Goal: Task Accomplishment & Management: Complete application form

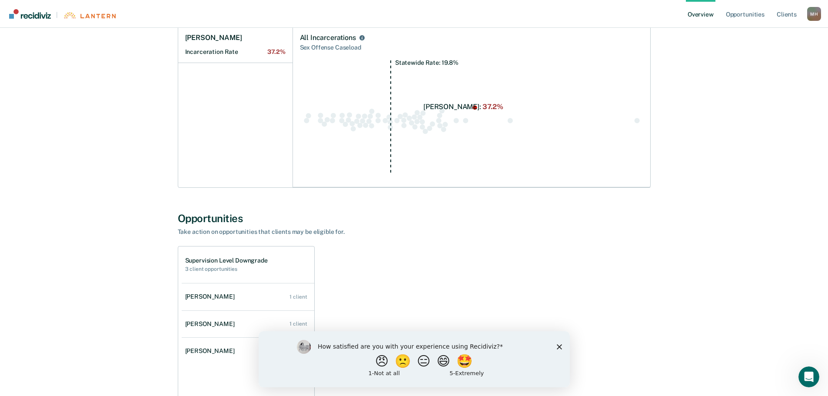
scroll to position [130, 0]
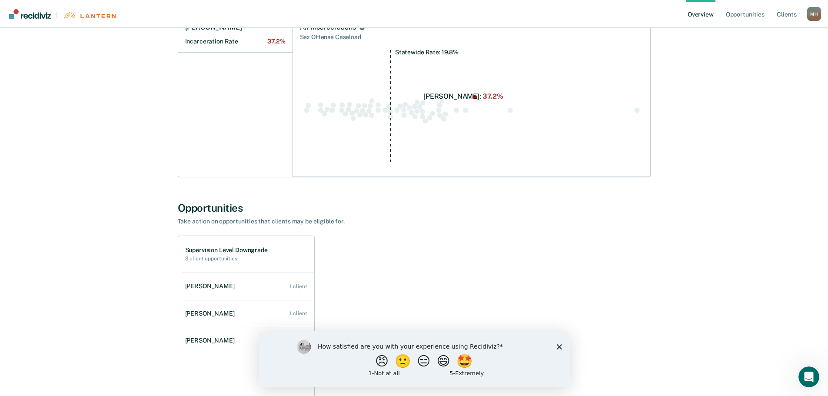
click at [557, 345] on polygon "Close survey" at bounding box center [558, 346] width 5 height 5
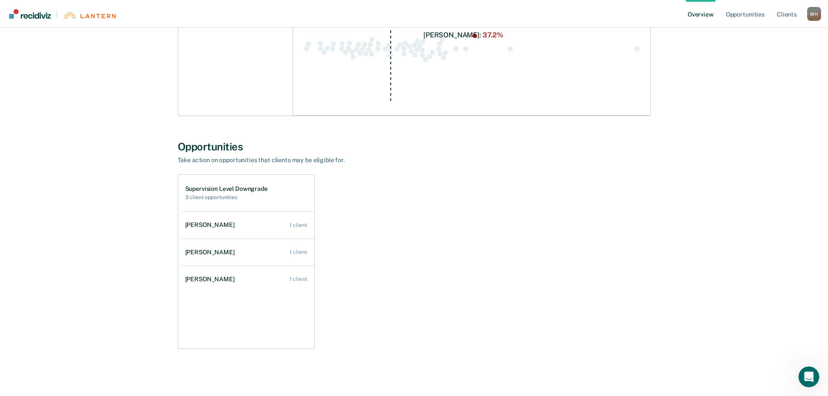
scroll to position [197, 0]
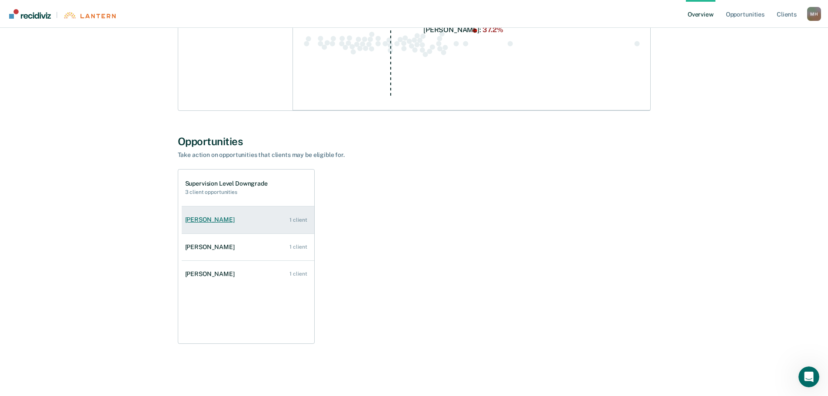
click at [227, 221] on div "[PERSON_NAME]" at bounding box center [211, 219] width 53 height 7
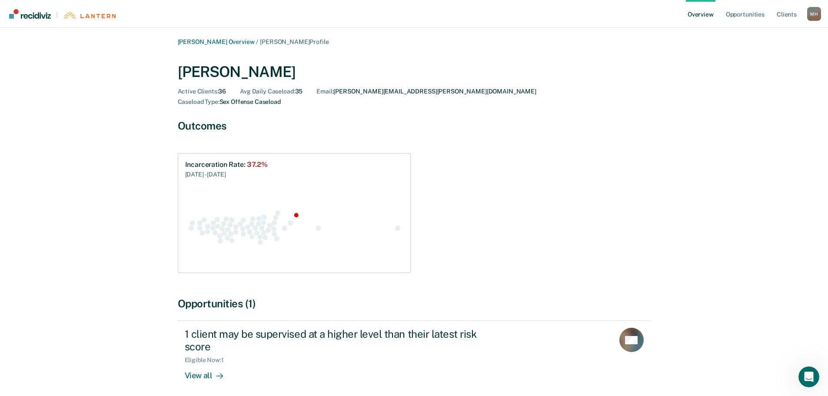
scroll to position [40, 0]
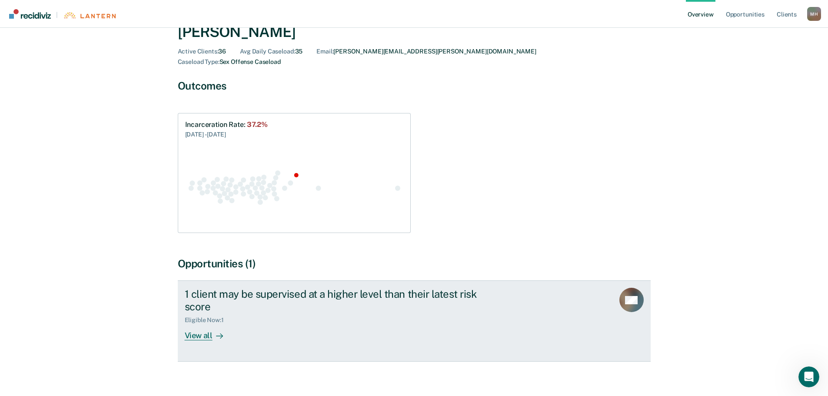
click at [202, 324] on div "View all" at bounding box center [209, 332] width 49 height 17
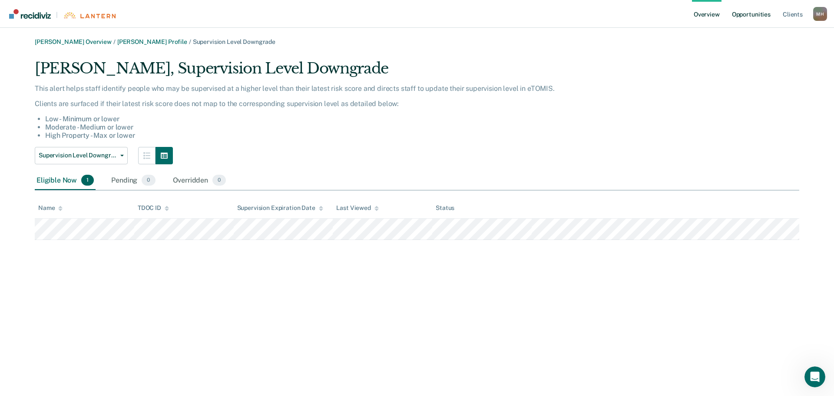
click at [758, 15] on link "Opportunities" at bounding box center [751, 14] width 42 height 28
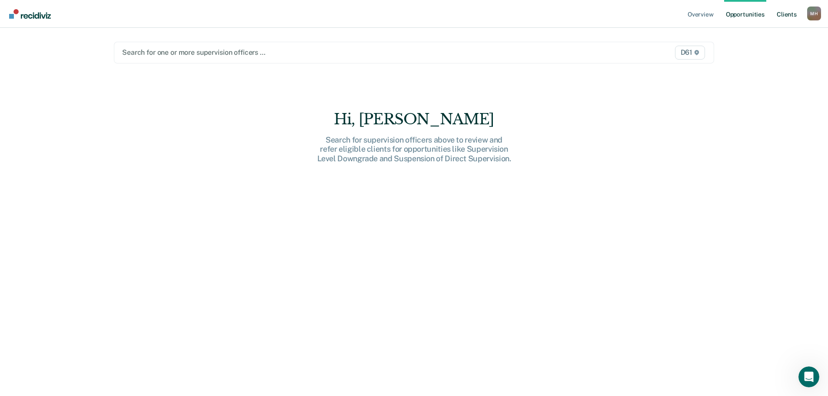
click at [786, 17] on link "Client s" at bounding box center [786, 14] width 23 height 28
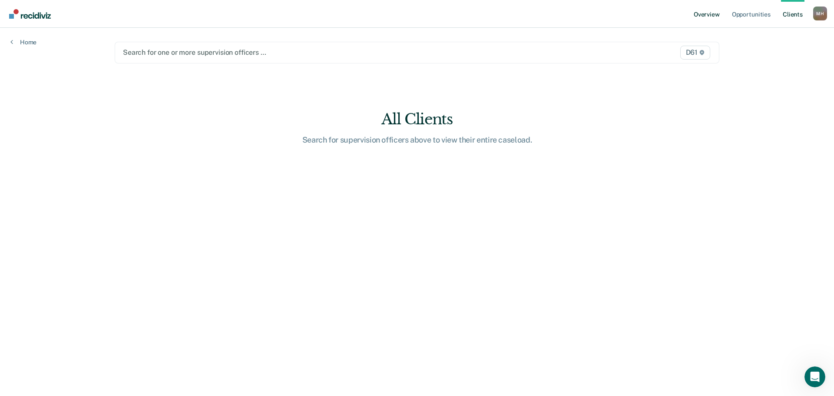
click at [701, 16] on link "Overview" at bounding box center [707, 14] width 30 height 28
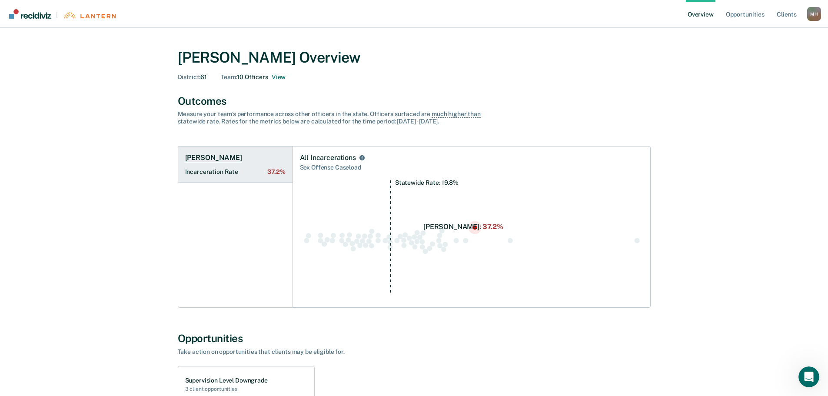
click at [222, 158] on h1 "[PERSON_NAME]" at bounding box center [213, 157] width 57 height 9
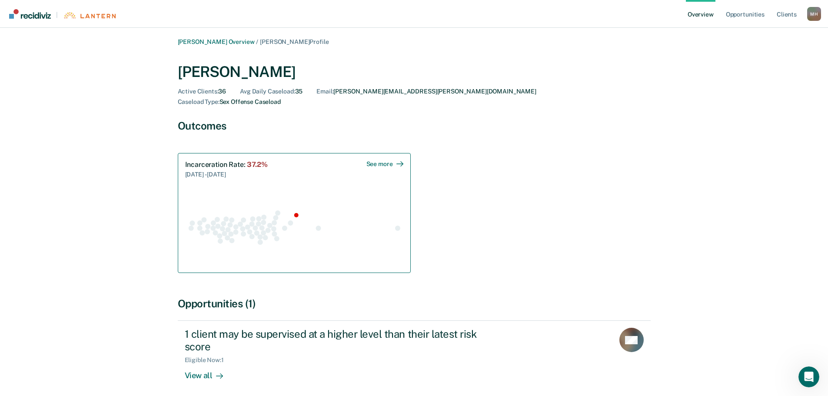
click at [383, 160] on div "See more" at bounding box center [384, 163] width 37 height 7
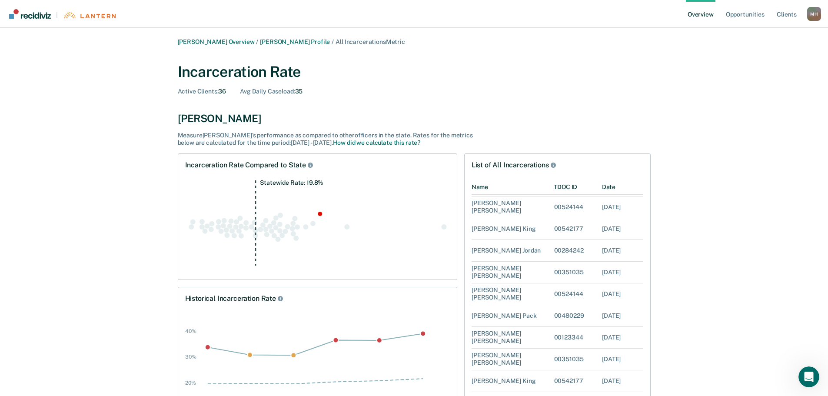
click at [694, 16] on link "Overview" at bounding box center [701, 14] width 30 height 28
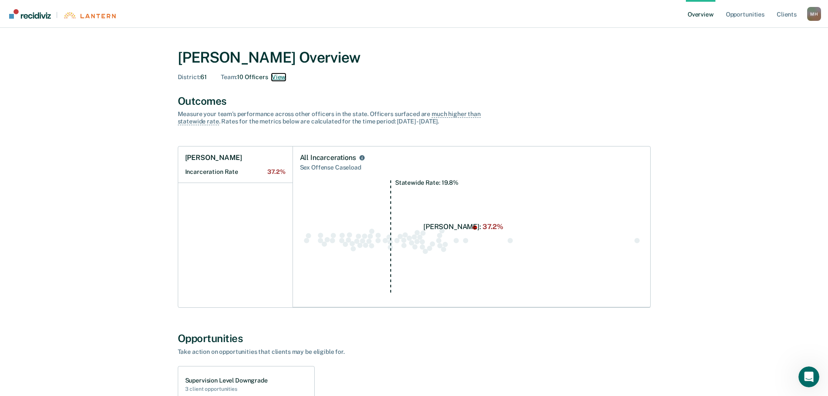
click at [281, 77] on button "View" at bounding box center [279, 76] width 14 height 7
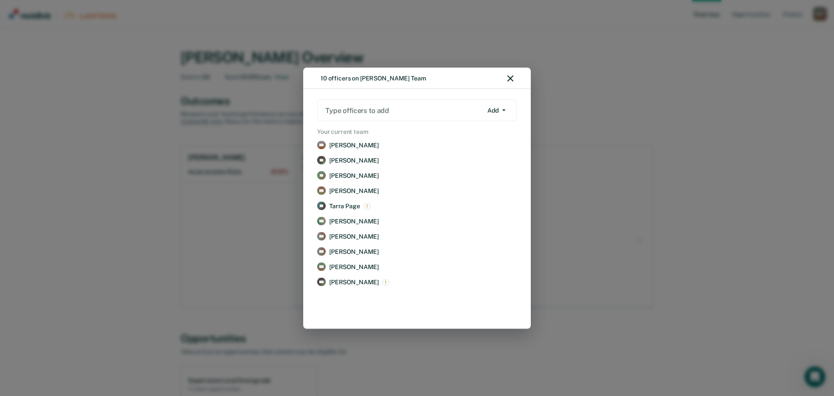
click at [399, 108] on div at bounding box center [403, 110] width 157 height 10
type input "[PERSON_NAME]"
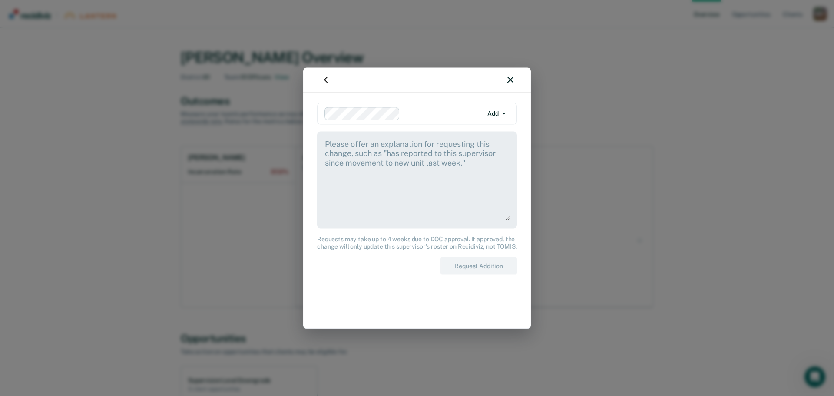
click at [390, 139] on textarea at bounding box center [417, 178] width 186 height 81
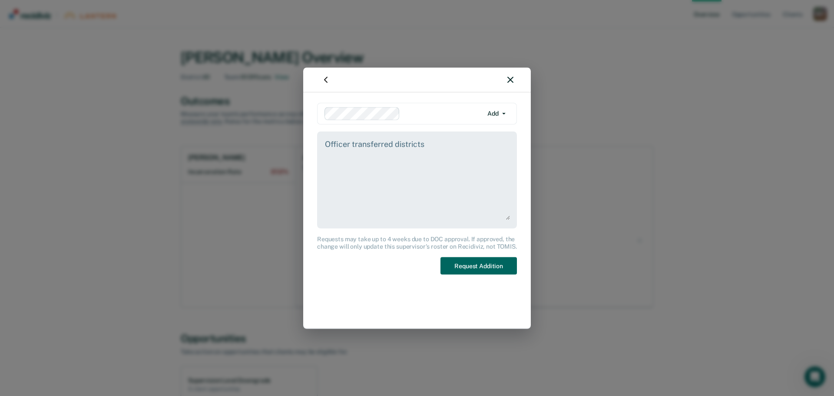
type textarea "Officer transferred districts"
click at [489, 264] on button "Request Addition" at bounding box center [479, 266] width 76 height 18
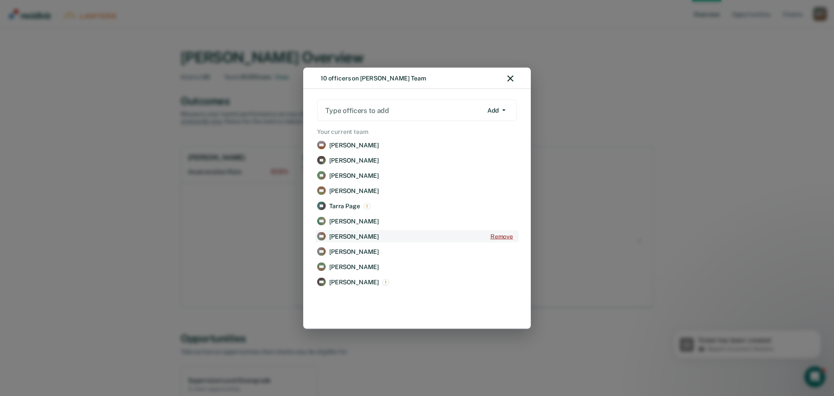
click at [501, 237] on button "Remove" at bounding box center [502, 236] width 30 height 12
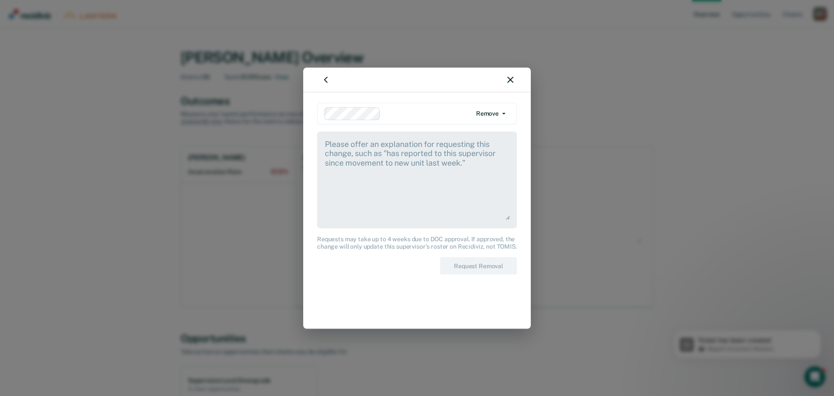
click at [412, 180] on textarea at bounding box center [417, 178] width 186 height 81
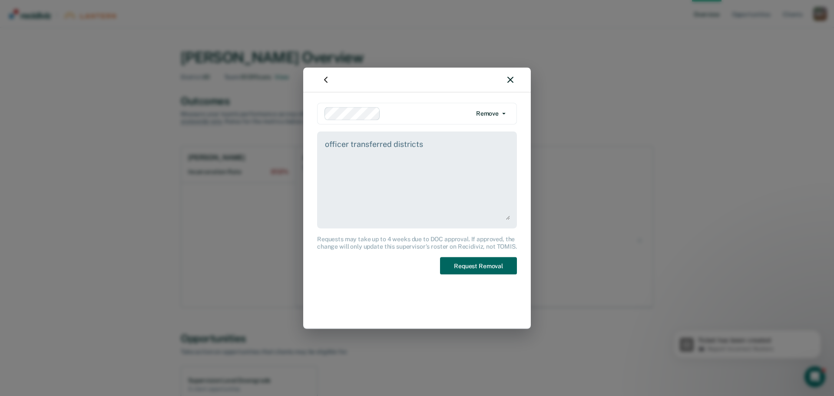
type textarea "officer transferred districts"
click at [469, 264] on button "Request Removal" at bounding box center [478, 266] width 77 height 18
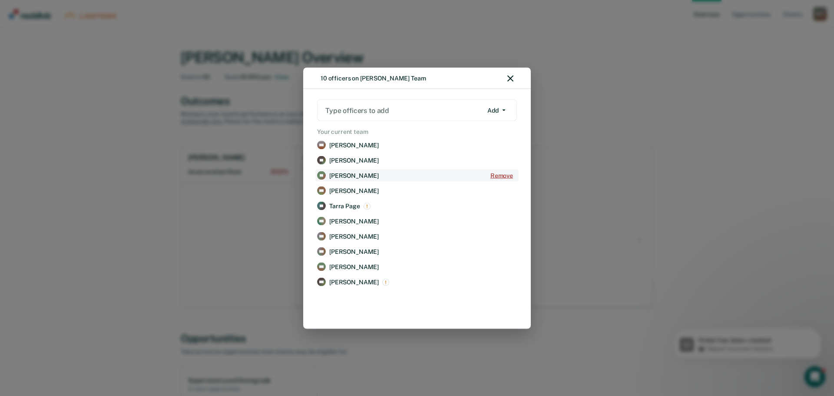
click at [503, 177] on button "Remove" at bounding box center [502, 175] width 30 height 12
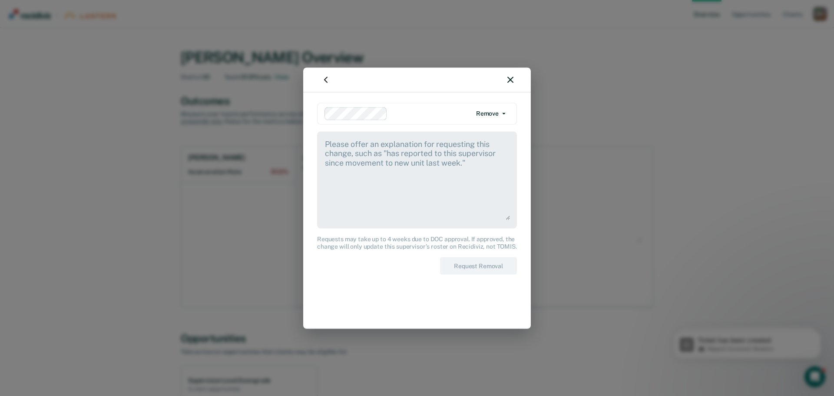
click at [450, 176] on textarea at bounding box center [417, 178] width 186 height 81
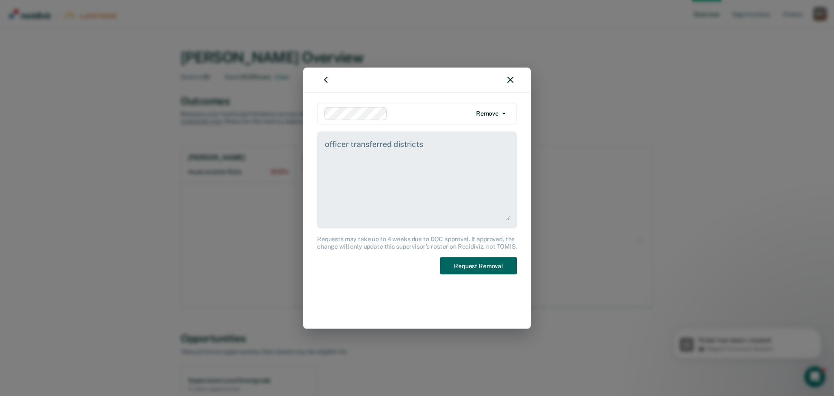
type textarea "officer transferred districts"
click at [480, 267] on button "Request Removal" at bounding box center [478, 266] width 77 height 18
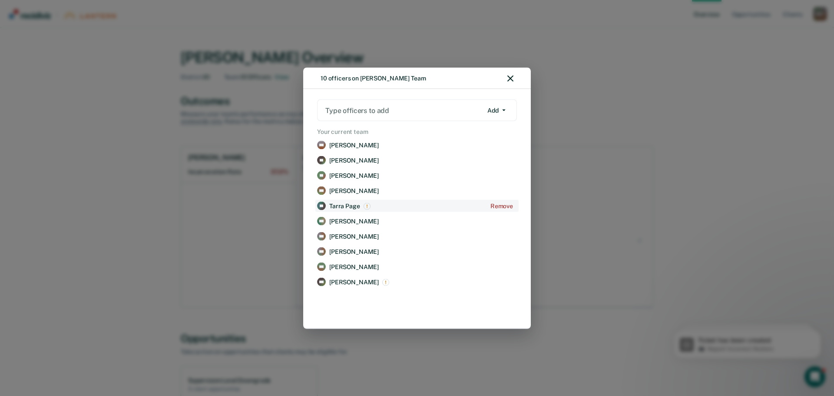
click at [356, 207] on p "Tarra Page" at bounding box center [344, 205] width 31 height 7
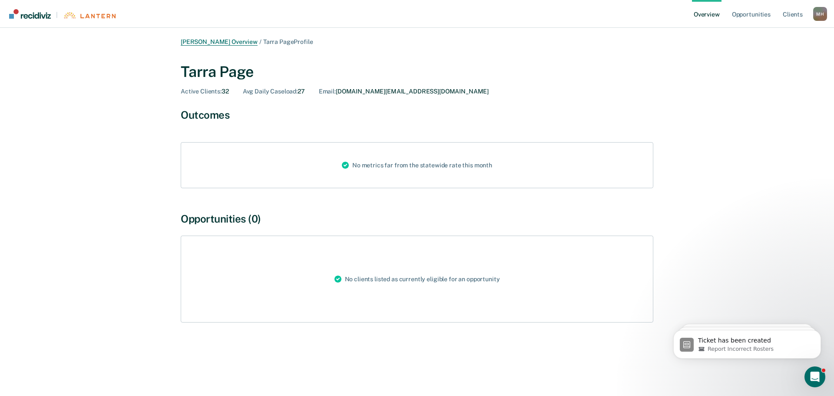
click at [243, 42] on link "[PERSON_NAME] Overview" at bounding box center [219, 41] width 77 height 7
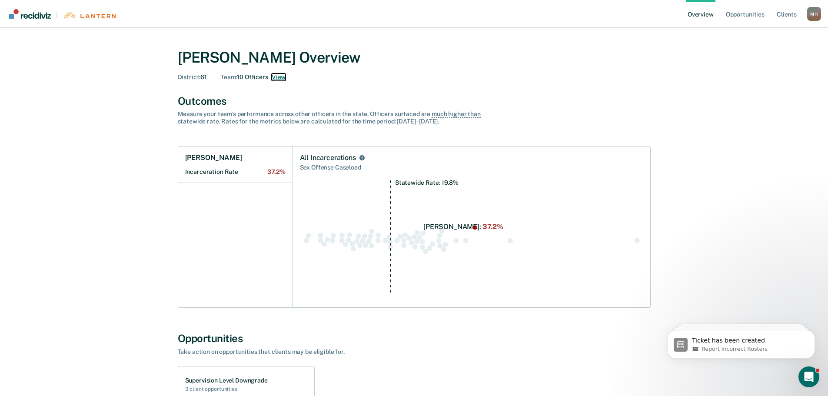
click at [279, 78] on button "View" at bounding box center [279, 76] width 14 height 7
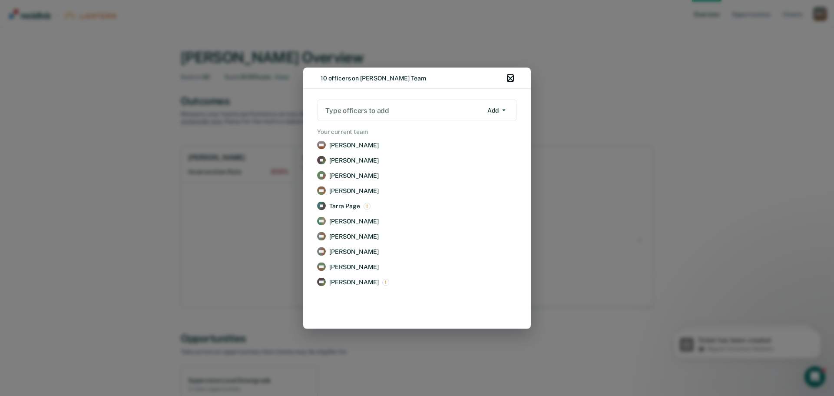
click at [510, 76] on icon "button" at bounding box center [510, 78] width 6 height 6
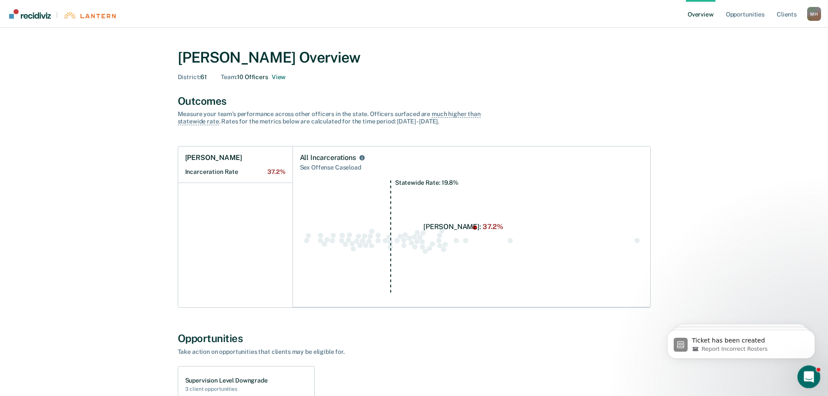
click at [804, 374] on icon "Open Intercom Messenger" at bounding box center [807, 375] width 14 height 14
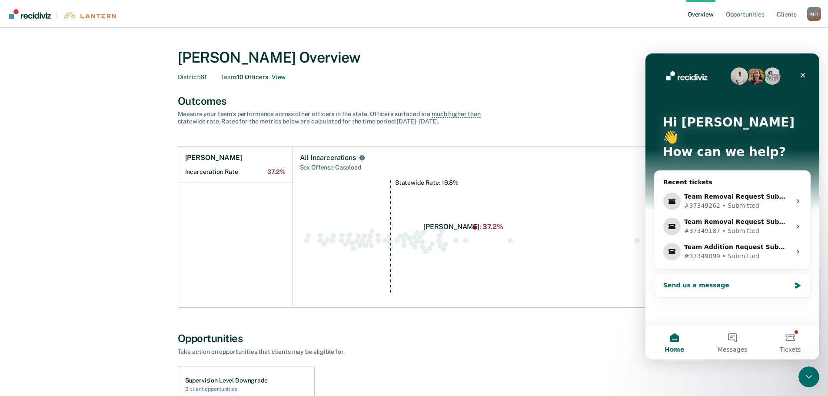
click at [707, 281] on div "Send us a message" at bounding box center [726, 285] width 127 height 9
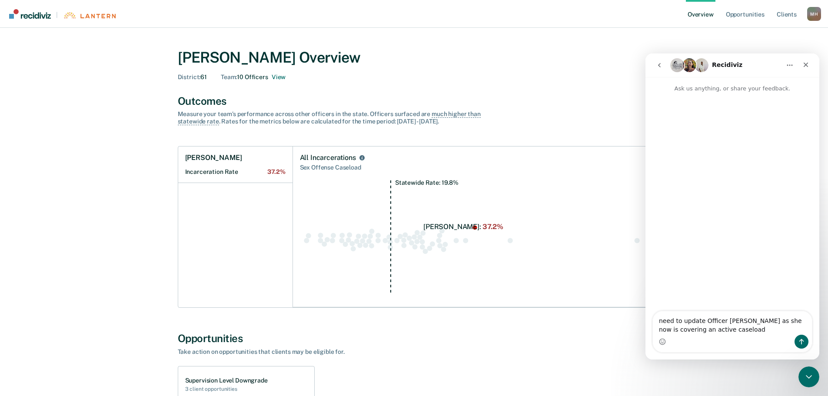
type textarea "need to update Officer [PERSON_NAME] as she now is covering an active caseload"
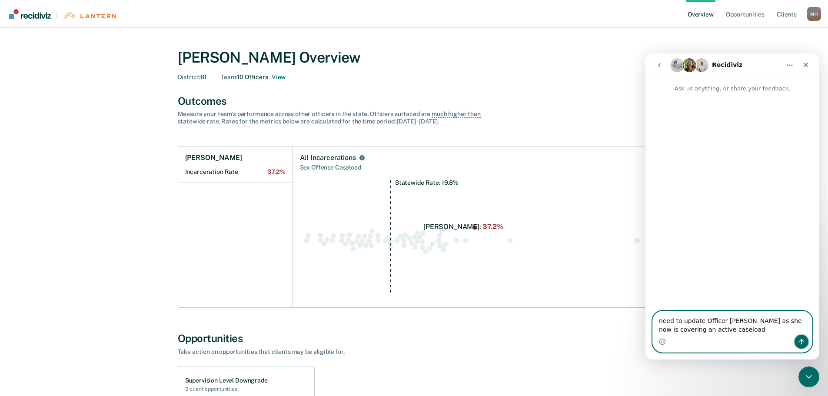
click at [797, 341] on button "Send a message…" at bounding box center [801, 342] width 14 height 14
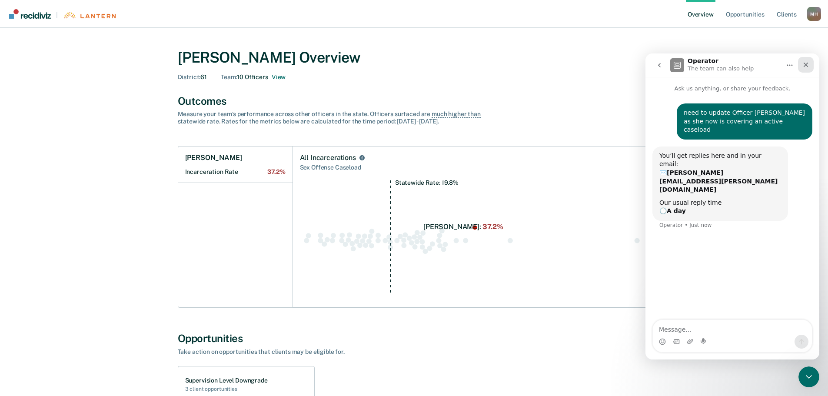
click at [809, 66] on icon "Close" at bounding box center [805, 64] width 7 height 7
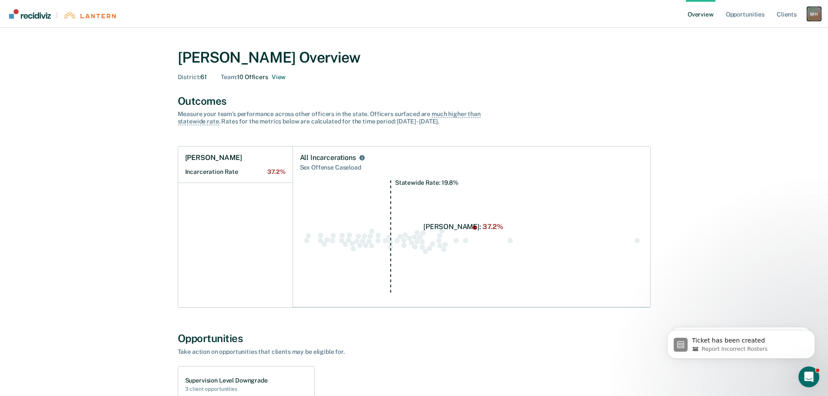
click at [813, 17] on div "M H" at bounding box center [814, 14] width 14 height 14
click at [748, 34] on link "Profile" at bounding box center [779, 34] width 70 height 7
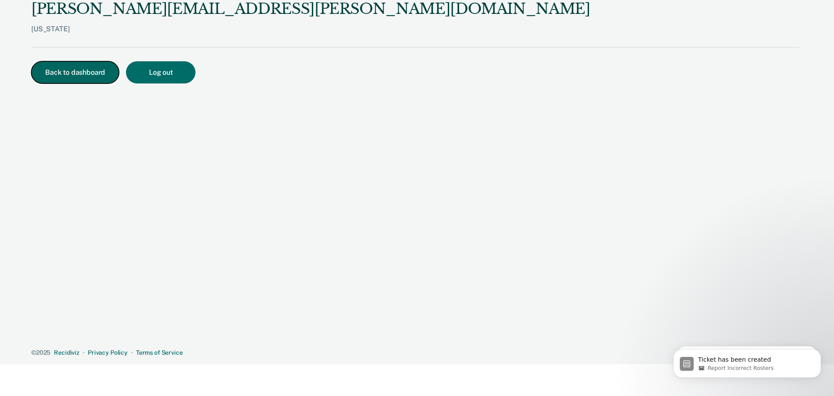
click at [75, 71] on button "Back to dashboard" at bounding box center [75, 72] width 88 height 22
